Goal: Navigation & Orientation: Go to known website

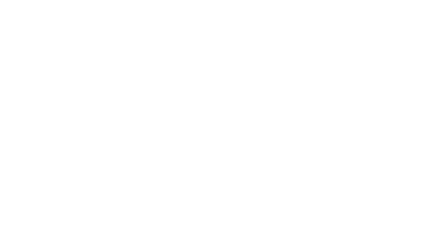
click at [283, 0] on html at bounding box center [221, 0] width 443 height 0
click at [332, 0] on html at bounding box center [221, 0] width 443 height 0
click at [301, 0] on html at bounding box center [221, 0] width 443 height 0
click at [342, 0] on html at bounding box center [221, 0] width 443 height 0
